Goal: Information Seeking & Learning: Learn about a topic

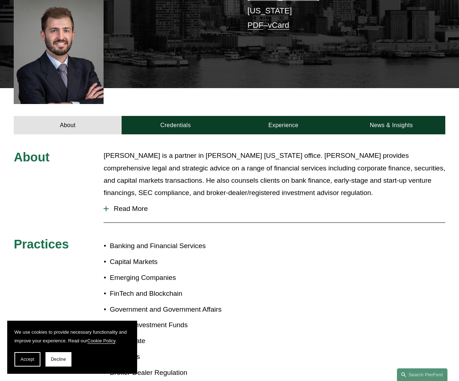
scroll to position [253, 0]
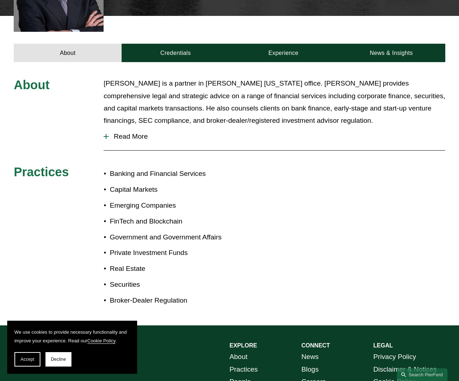
click at [138, 133] on span "Read More" at bounding box center [277, 137] width 337 height 8
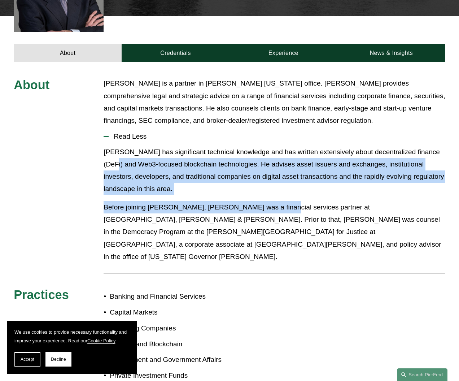
drag, startPoint x: 116, startPoint y: 156, endPoint x: 275, endPoint y: 196, distance: 163.3
click at [275, 196] on div "[PERSON_NAME] has significant technical knowledge and has written extensively a…" at bounding box center [275, 207] width 342 height 123
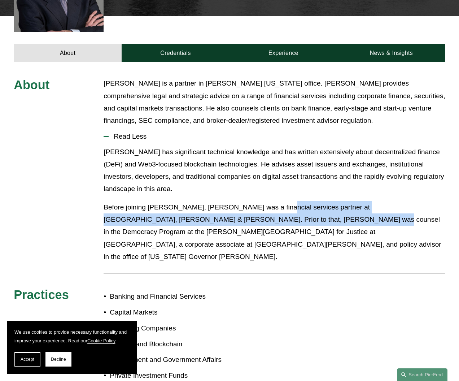
click at [270, 201] on p "Before joining [PERSON_NAME], [PERSON_NAME] was a financial services partner at…" at bounding box center [275, 232] width 342 height 62
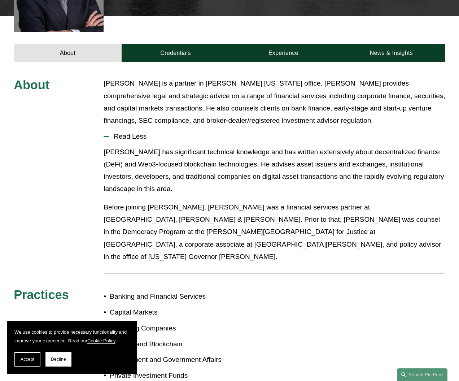
click at [311, 172] on p "[PERSON_NAME] has significant technical knowledge and has written extensively a…" at bounding box center [275, 170] width 342 height 49
drag, startPoint x: 305, startPoint y: 203, endPoint x: 432, endPoint y: 213, distance: 127.9
click at [432, 213] on p "Before joining [PERSON_NAME], [PERSON_NAME] was a financial services partner at…" at bounding box center [275, 232] width 342 height 62
click at [367, 220] on p "Before joining [PERSON_NAME], [PERSON_NAME] was a financial services partner at…" at bounding box center [275, 232] width 342 height 62
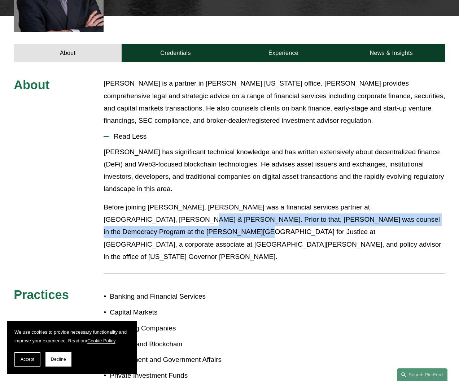
drag, startPoint x: 117, startPoint y: 217, endPoint x: 426, endPoint y: 200, distance: 309.7
click at [426, 201] on p "Before joining [PERSON_NAME], [PERSON_NAME] was a financial services partner at…" at bounding box center [275, 232] width 342 height 62
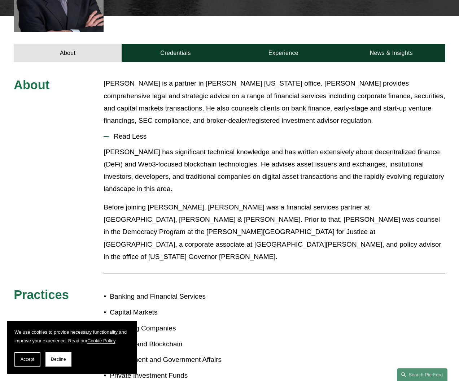
click at [393, 218] on p "Before joining [PERSON_NAME], [PERSON_NAME] was a financial services partner at…" at bounding box center [275, 232] width 342 height 62
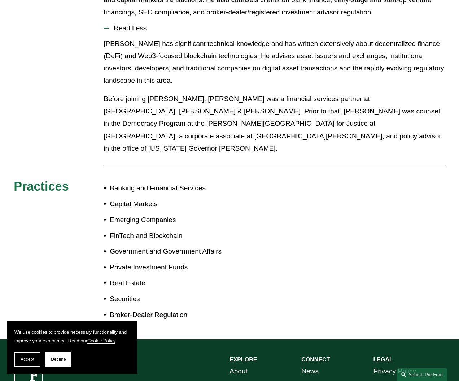
scroll to position [397, 0]
